Goal: Information Seeking & Learning: Learn about a topic

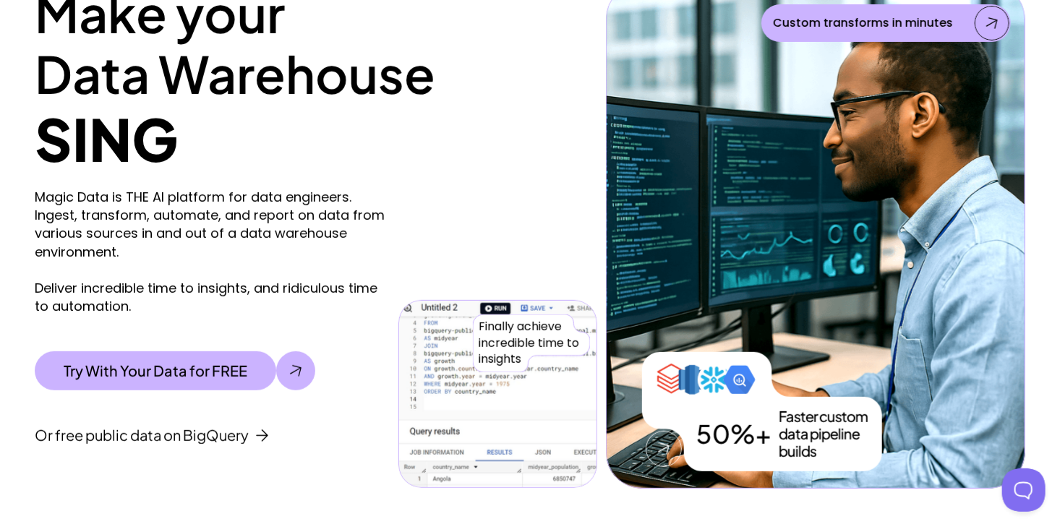
scroll to position [217, 0]
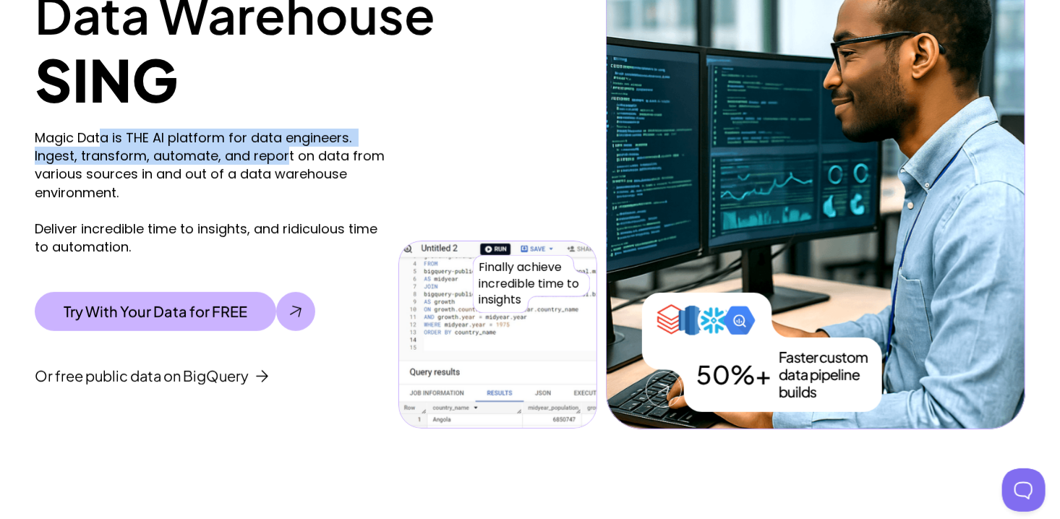
drag, startPoint x: 99, startPoint y: 140, endPoint x: 287, endPoint y: 157, distance: 188.8
click at [287, 157] on p "Magic Data is THE AI platform for data engineers. Ingest, transform, automate, …" at bounding box center [213, 192] width 357 height 127
click at [41, 148] on p "Magic Data is THE AI platform for data engineers. Ingest, transform, automate, …" at bounding box center [213, 192] width 357 height 127
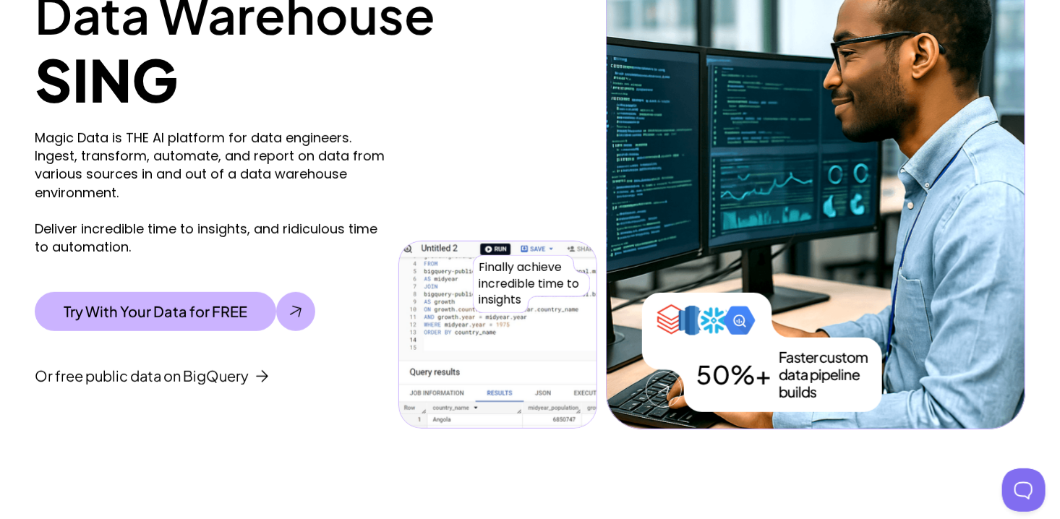
drag, startPoint x: 34, startPoint y: 140, endPoint x: 129, endPoint y: 187, distance: 106.8
click at [129, 187] on p "Magic Data is THE AI platform for data engineers. Ingest, transform, automate, …" at bounding box center [213, 192] width 357 height 127
drag, startPoint x: 129, startPoint y: 187, endPoint x: 127, endPoint y: 204, distance: 16.9
click at [127, 204] on p "Magic Data is THE AI platform for data engineers. Ingest, transform, automate, …" at bounding box center [213, 192] width 357 height 127
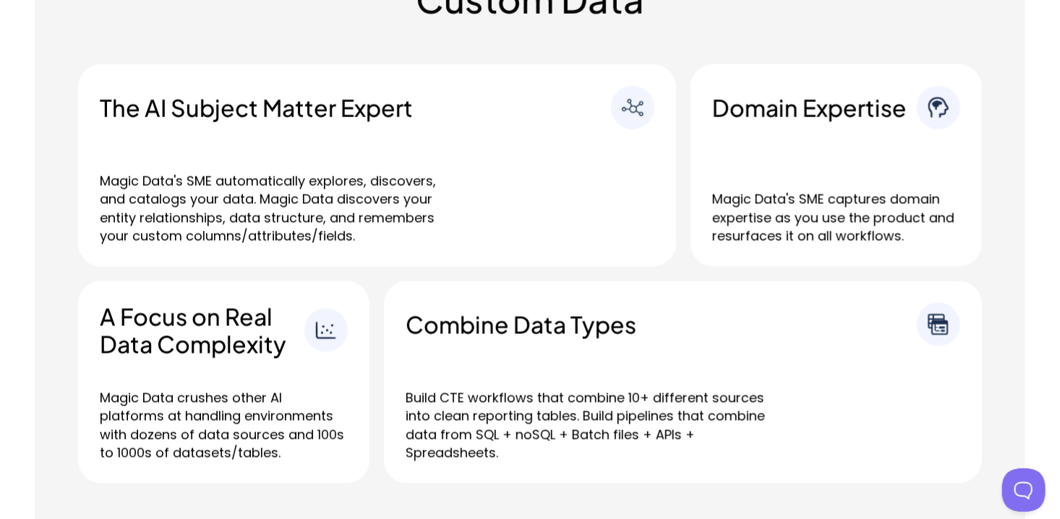
scroll to position [868, 0]
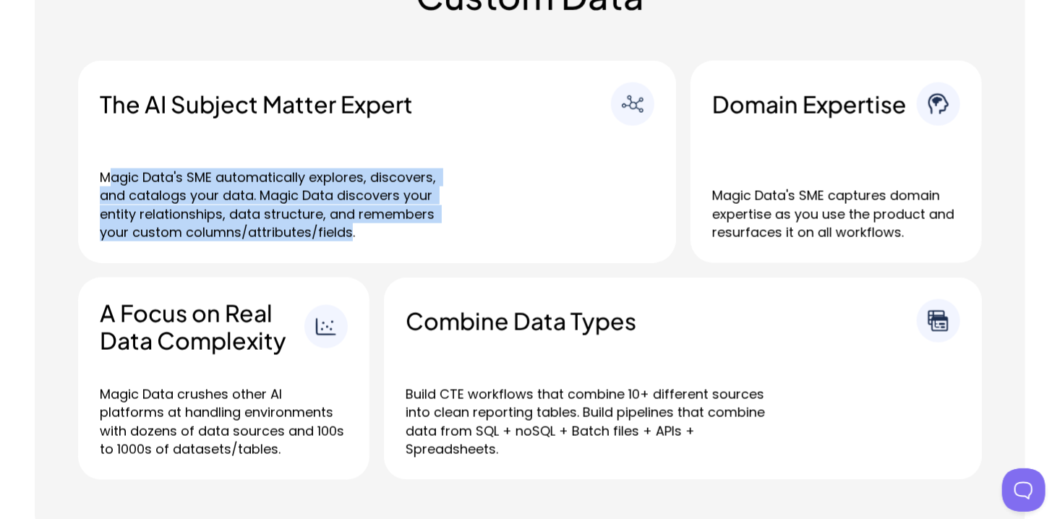
drag, startPoint x: 150, startPoint y: 176, endPoint x: 351, endPoint y: 233, distance: 208.2
click at [351, 233] on p "Magic Data's SME automatically explores, discovers, and catalogs your data. Mag…" at bounding box center [281, 205] width 362 height 73
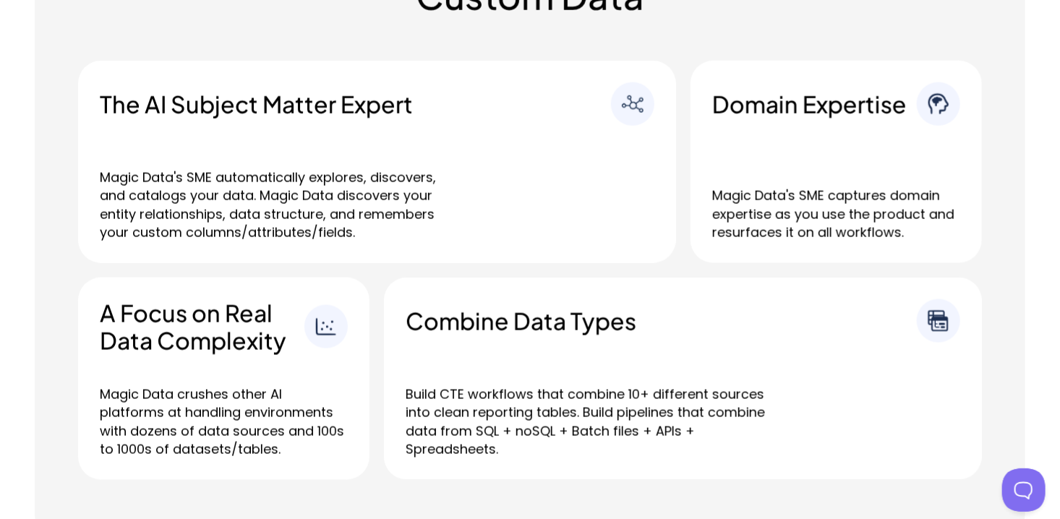
drag, startPoint x: 351, startPoint y: 233, endPoint x: 403, endPoint y: 251, distance: 55.1
click at [403, 251] on div "The AI Subject Matter Expert Magic Data's SME automatically explores, discovers…" at bounding box center [377, 162] width 598 height 203
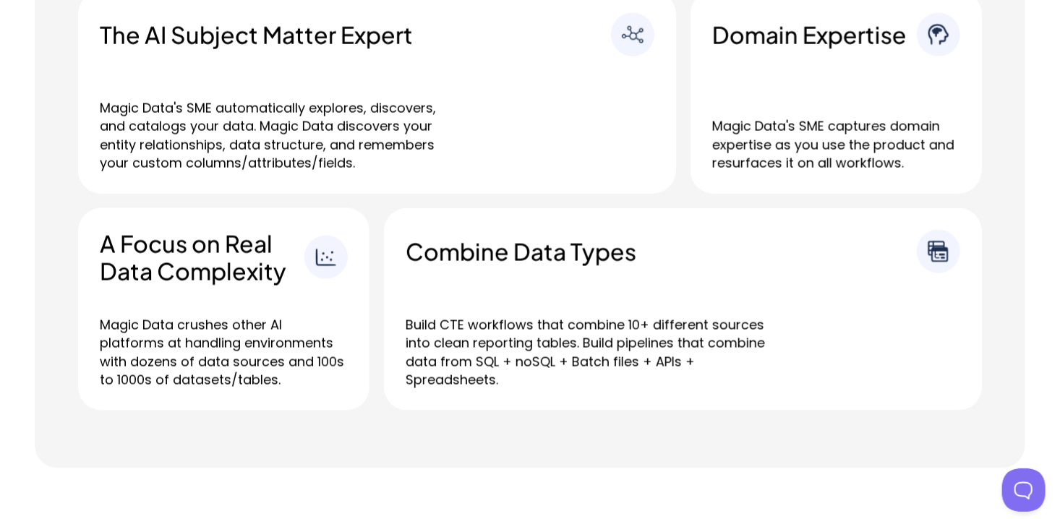
scroll to position [940, 0]
